Goal: Information Seeking & Learning: Find specific fact

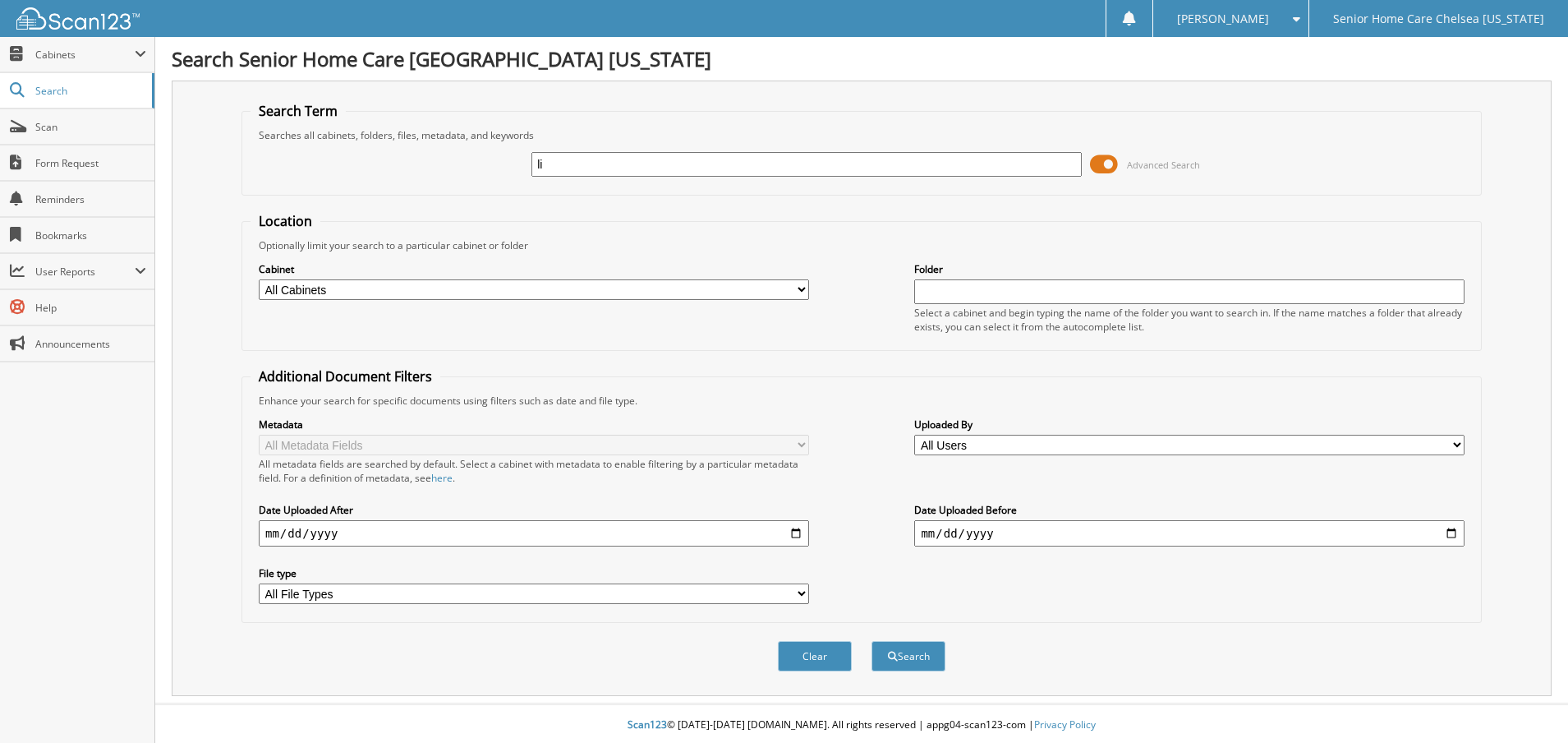
type input "lithgow"
click at [1119, 168] on span "Advanced Search" at bounding box center [1145, 165] width 110 height 25
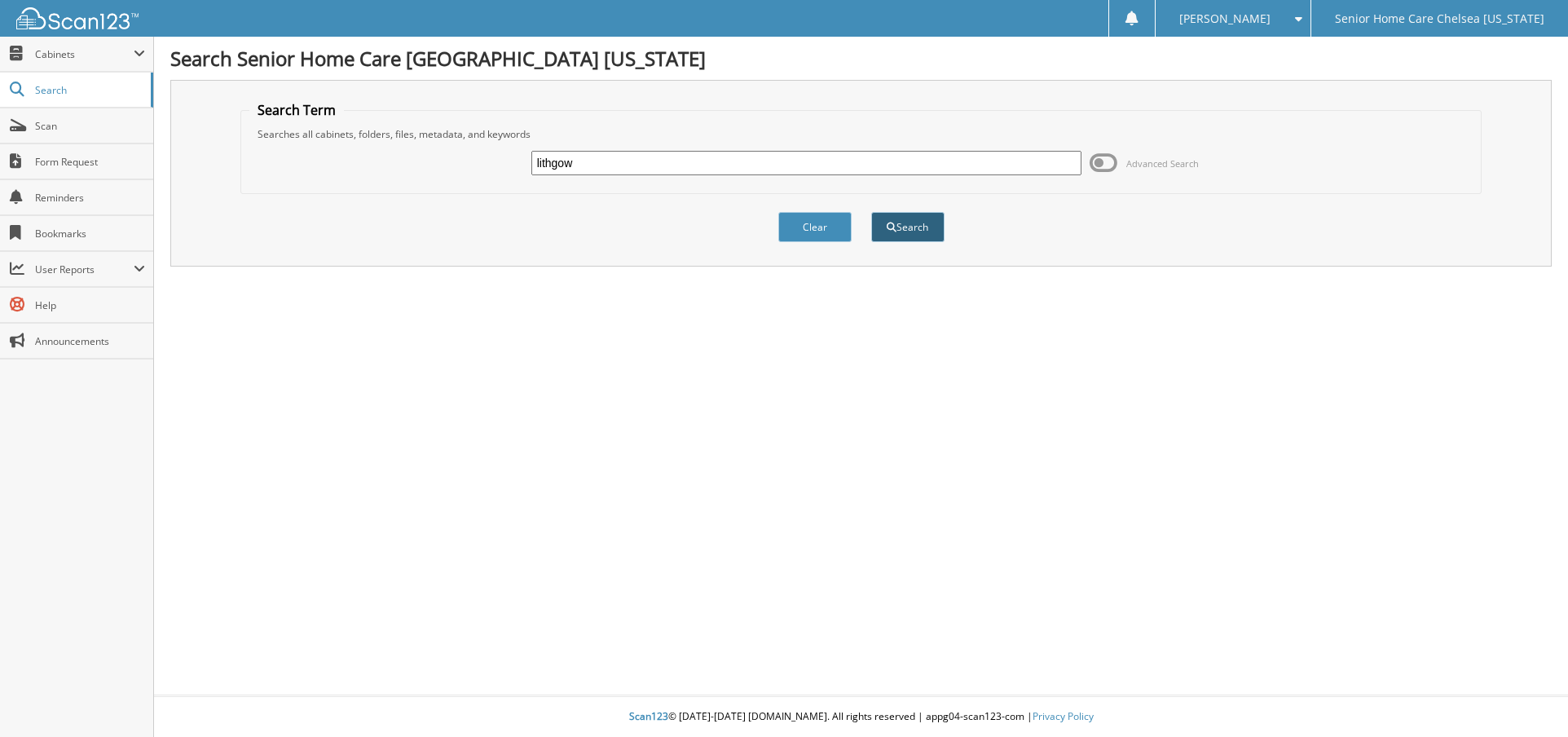
click at [925, 229] on button "Search" at bounding box center [907, 228] width 74 height 31
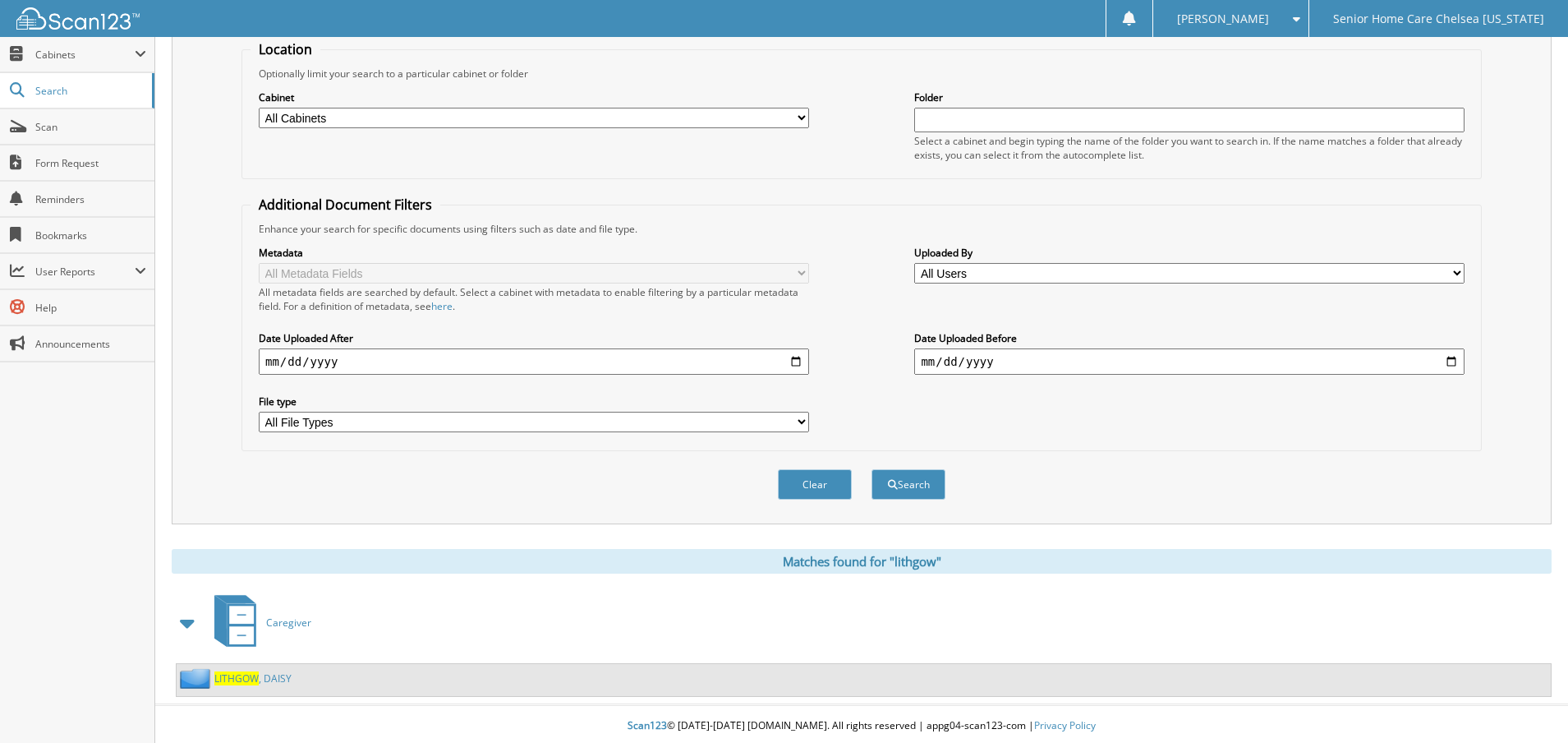
scroll to position [175, 0]
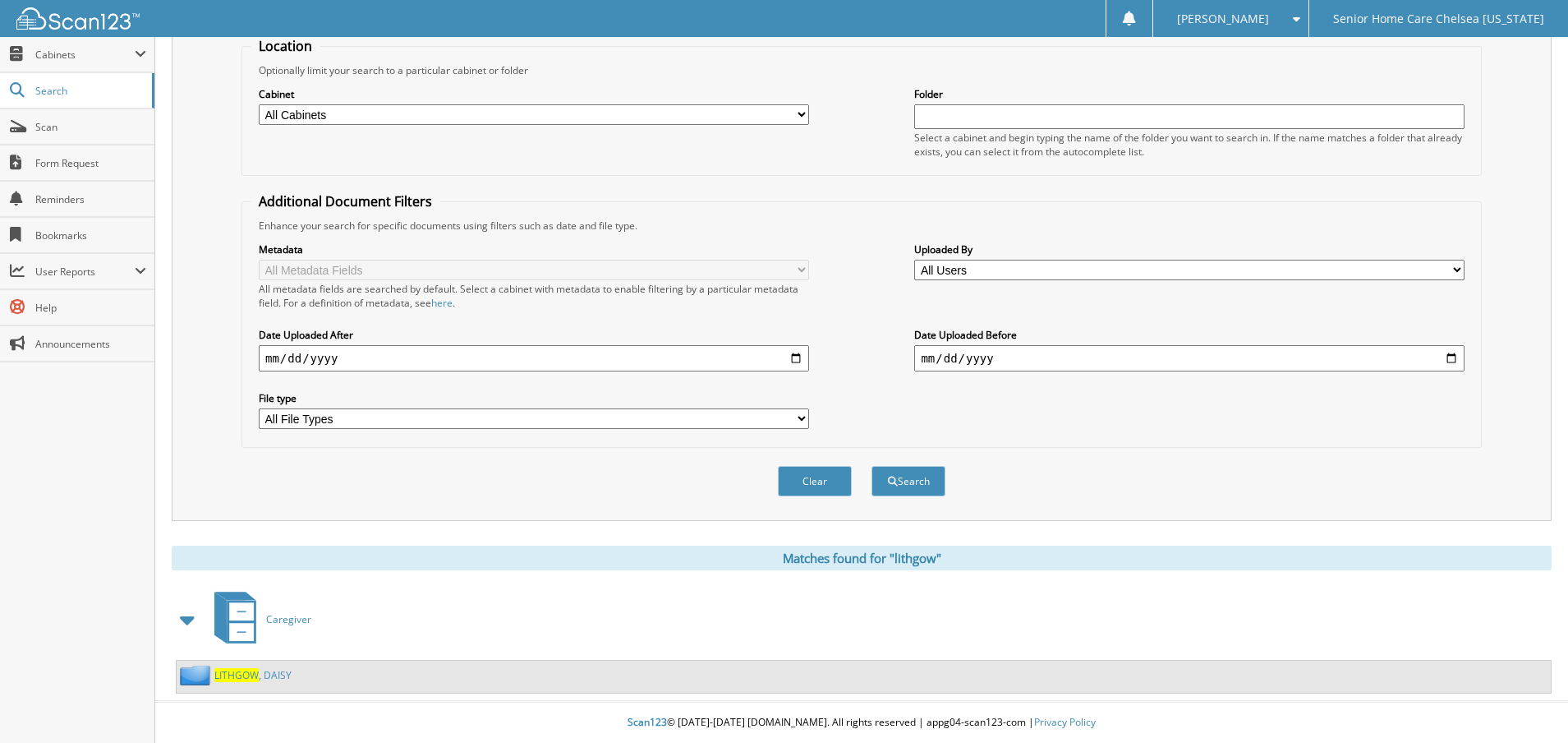
click at [260, 677] on link "[PERSON_NAME]" at bounding box center [252, 675] width 77 height 13
